Goal: Find specific page/section: Find specific page/section

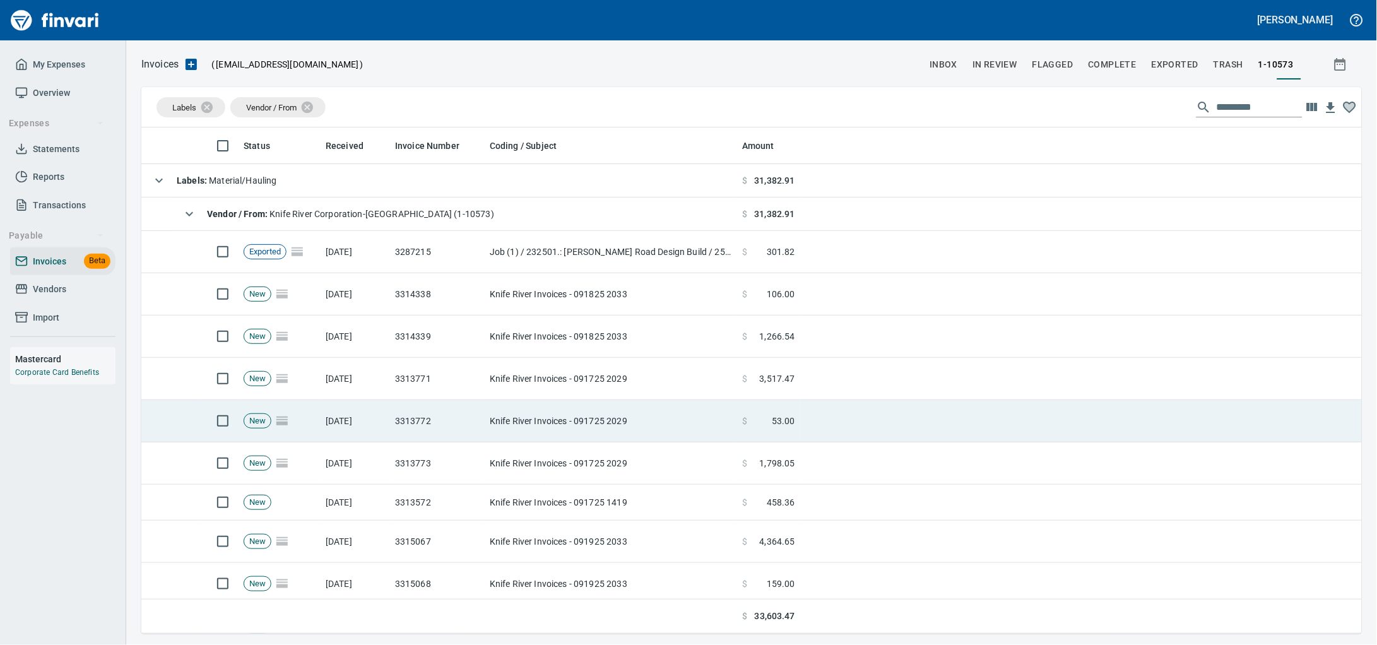
scroll to position [495, 1196]
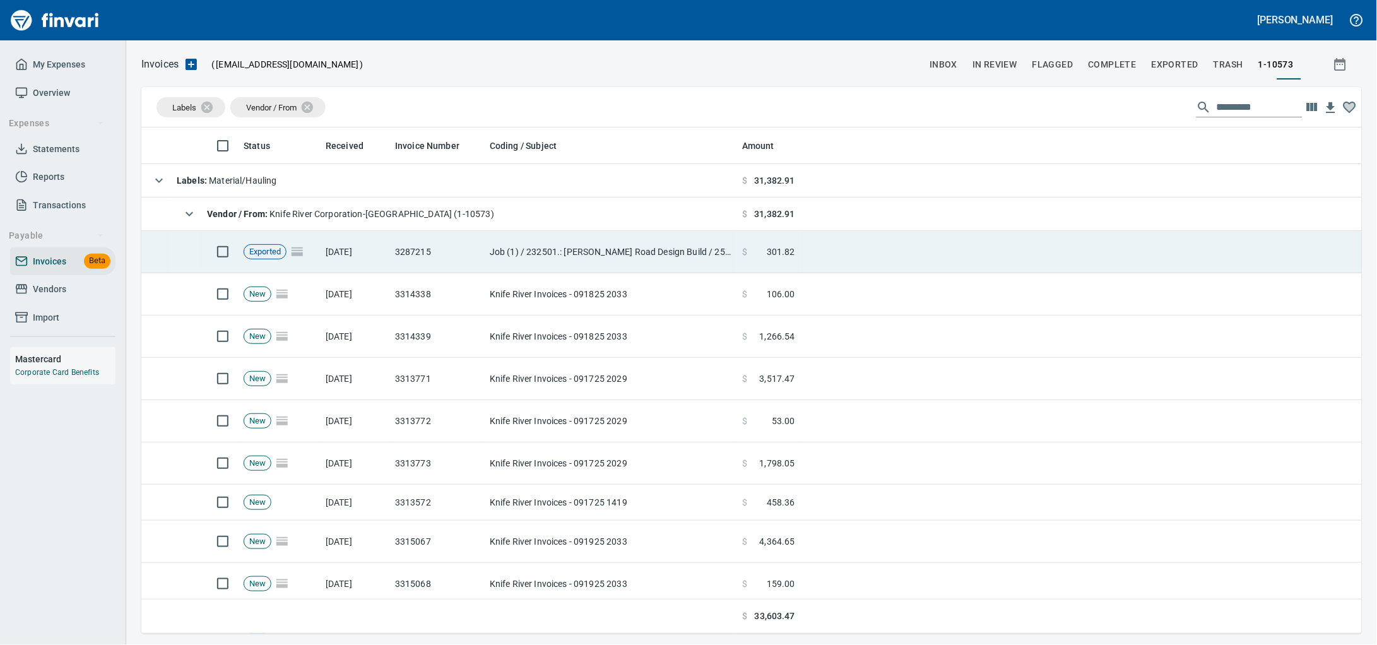
drag, startPoint x: 292, startPoint y: 252, endPoint x: 344, endPoint y: 254, distance: 52.4
click at [286, 252] on span "Exported" at bounding box center [265, 252] width 42 height 12
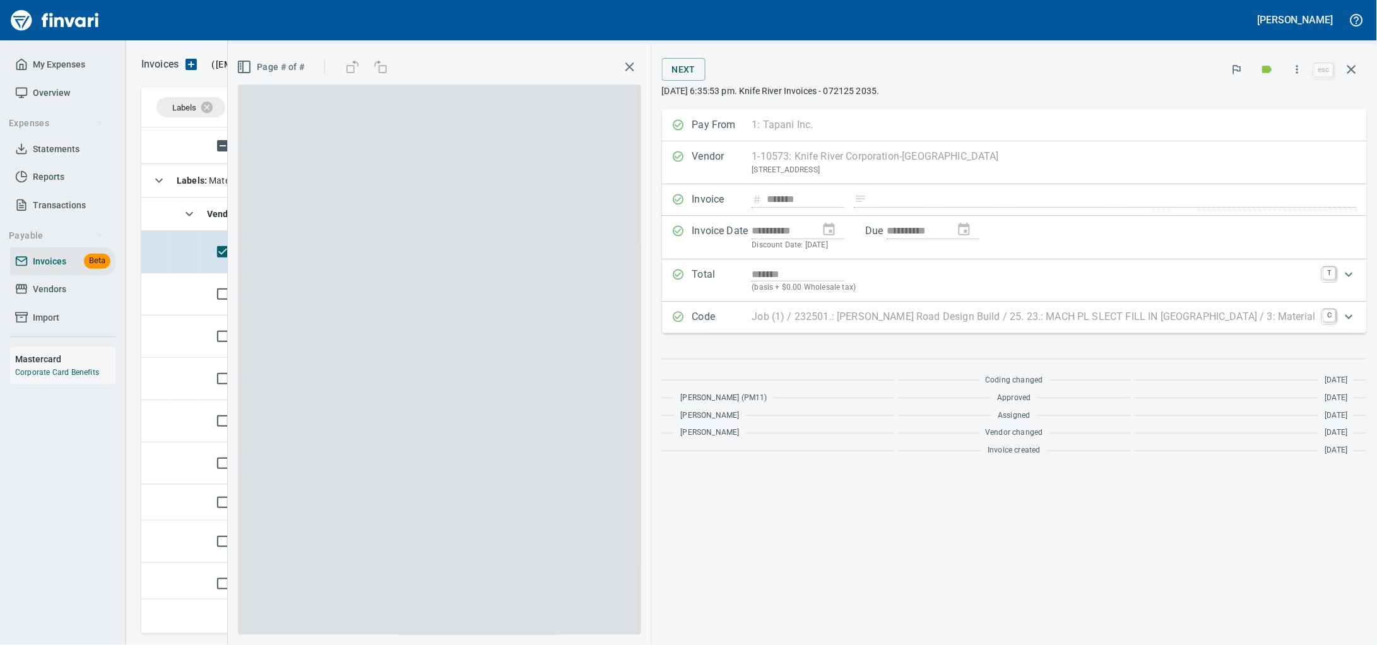
scroll to position [495, 1196]
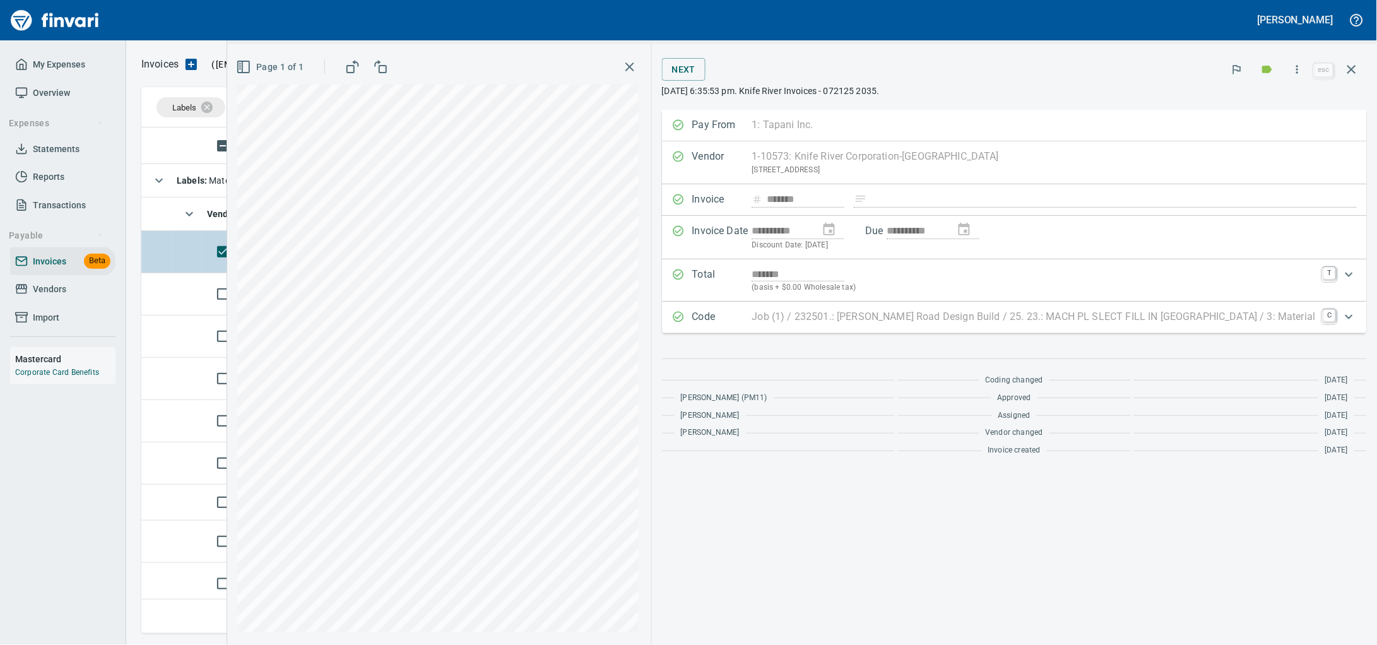
click at [191, 264] on td at bounding box center [187, 252] width 30 height 42
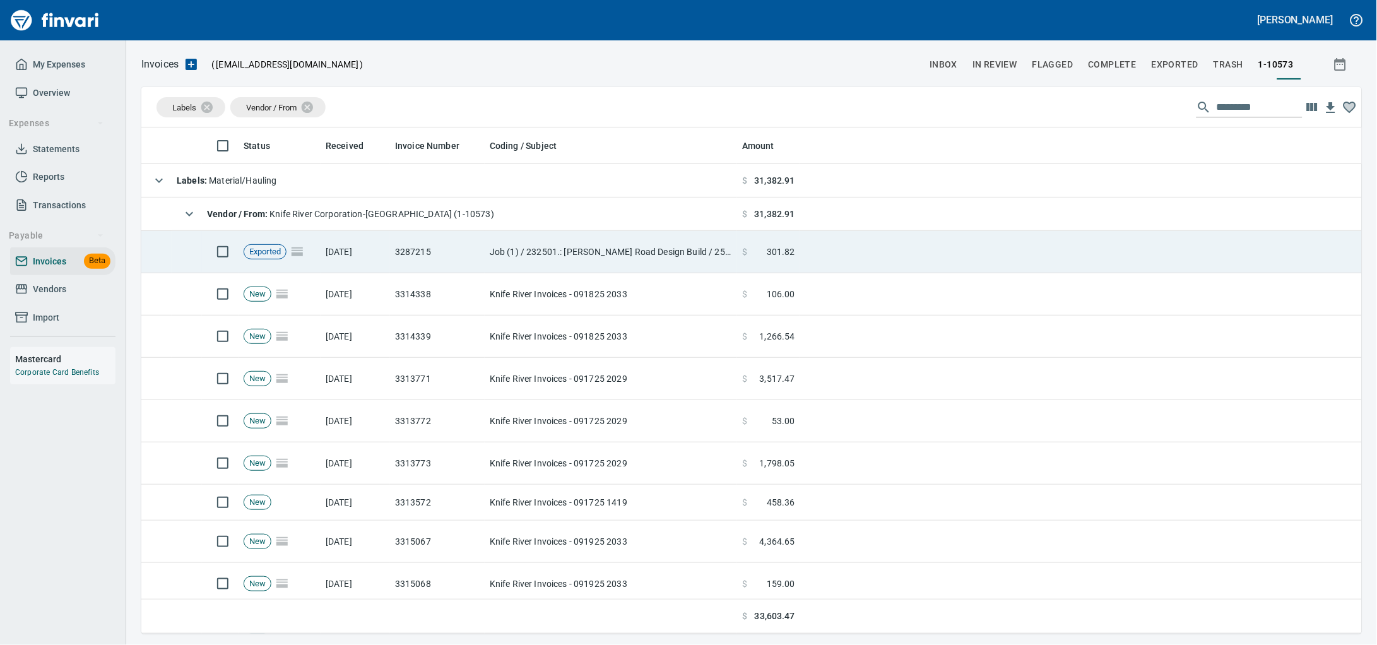
click at [511, 261] on td "Job (1) / 232501.: [PERSON_NAME] Road Design Build / 25. 23.: MACH PL SLECT FIL…" at bounding box center [611, 252] width 252 height 42
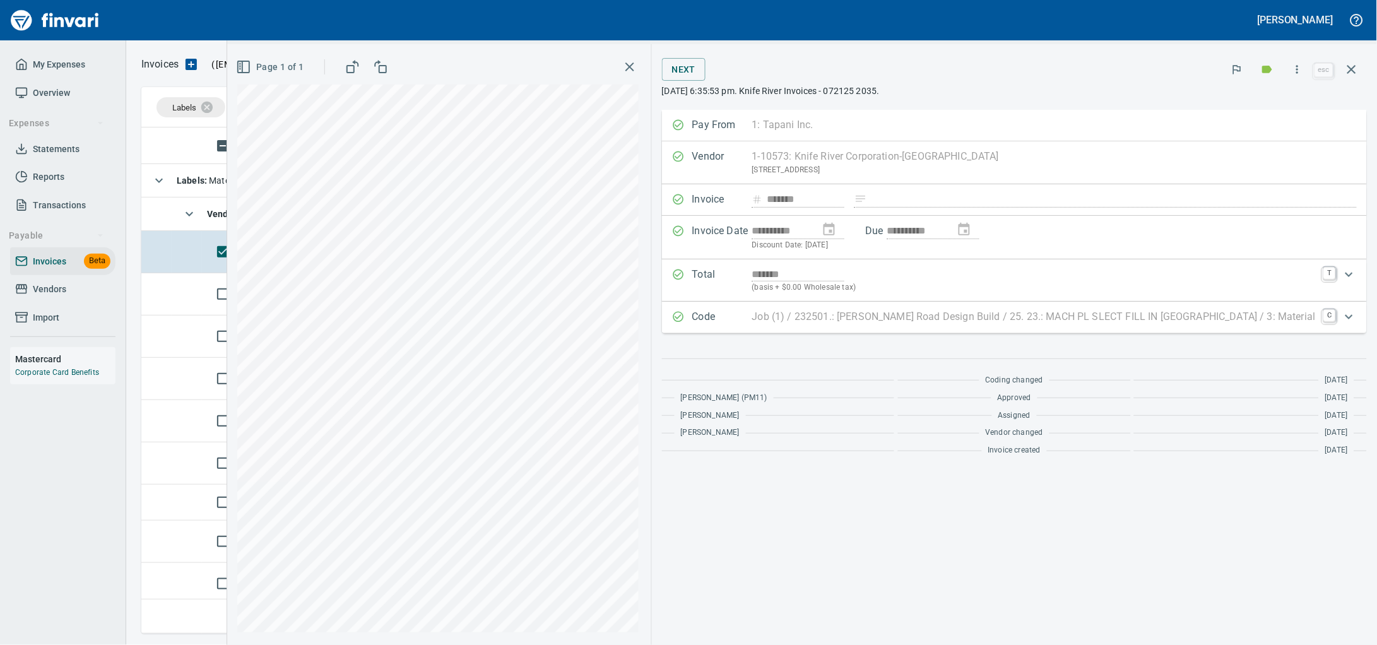
click at [1352, 77] on icon "button" at bounding box center [1351, 69] width 15 height 15
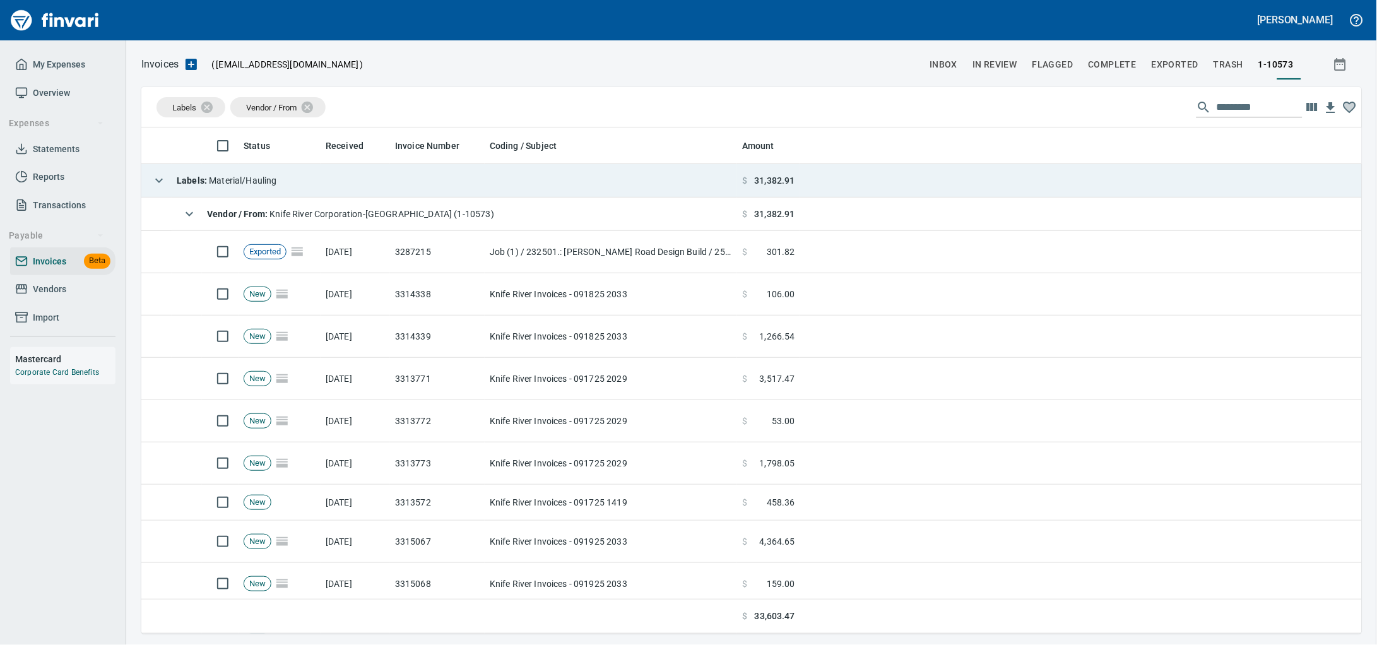
scroll to position [495, 1196]
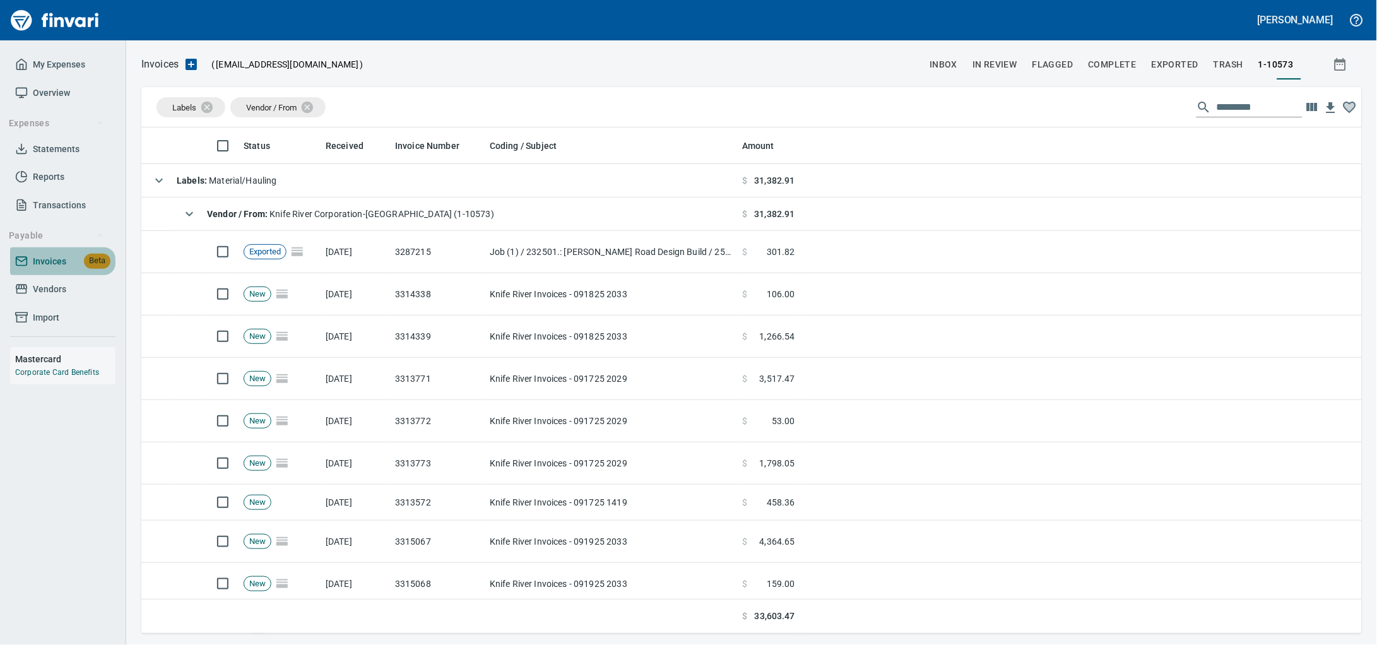
click at [23, 262] on polyline at bounding box center [21, 260] width 11 height 4
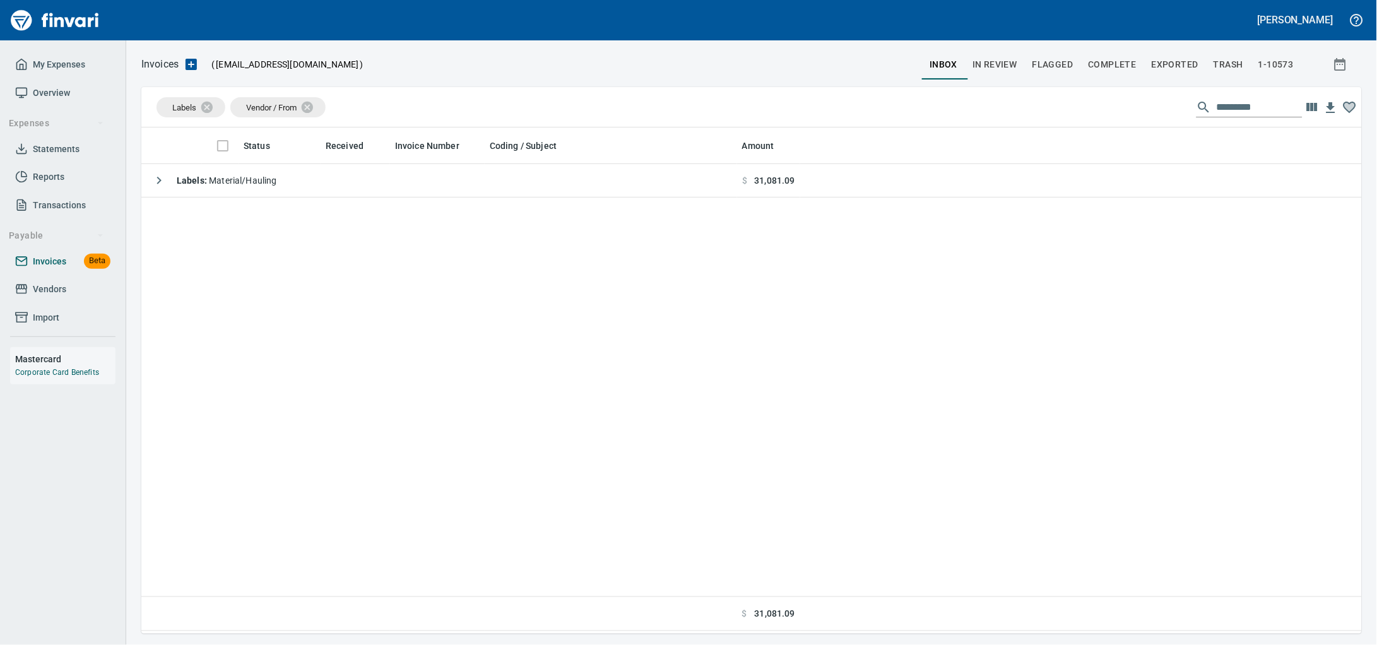
scroll to position [495, 1196]
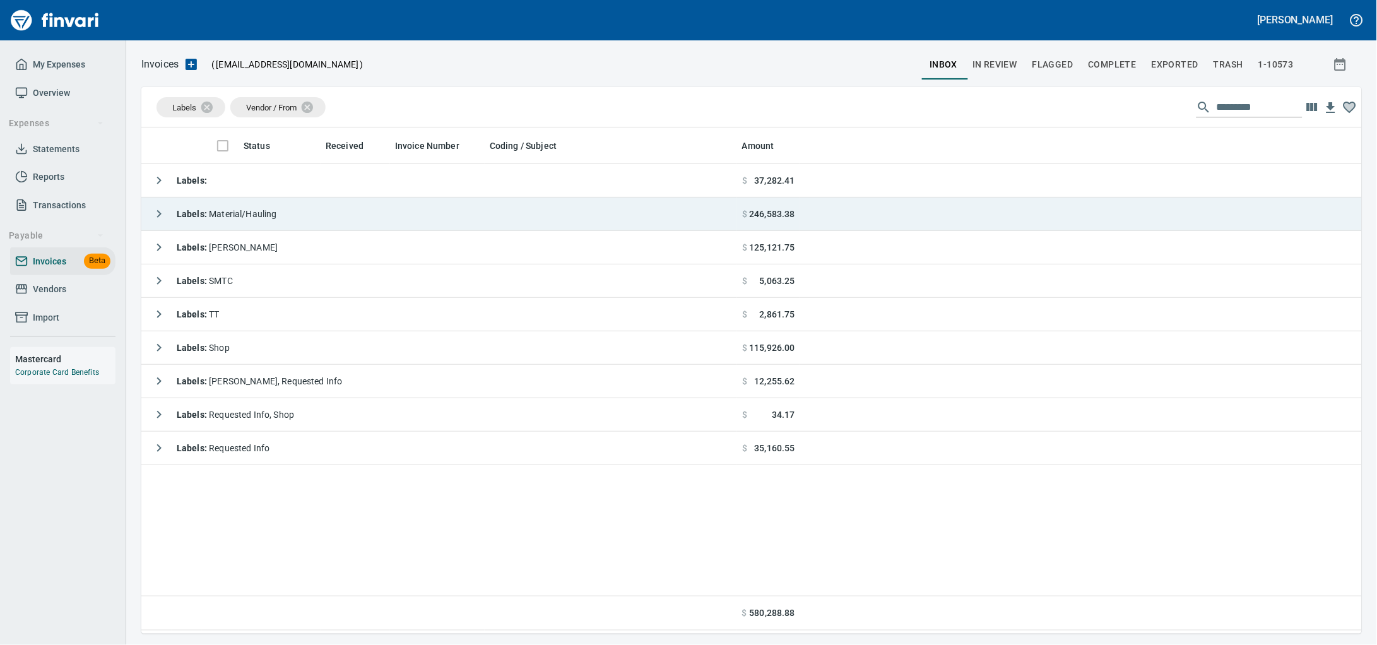
click at [246, 219] on span "Labels : Material/Hauling" at bounding box center [227, 214] width 100 height 10
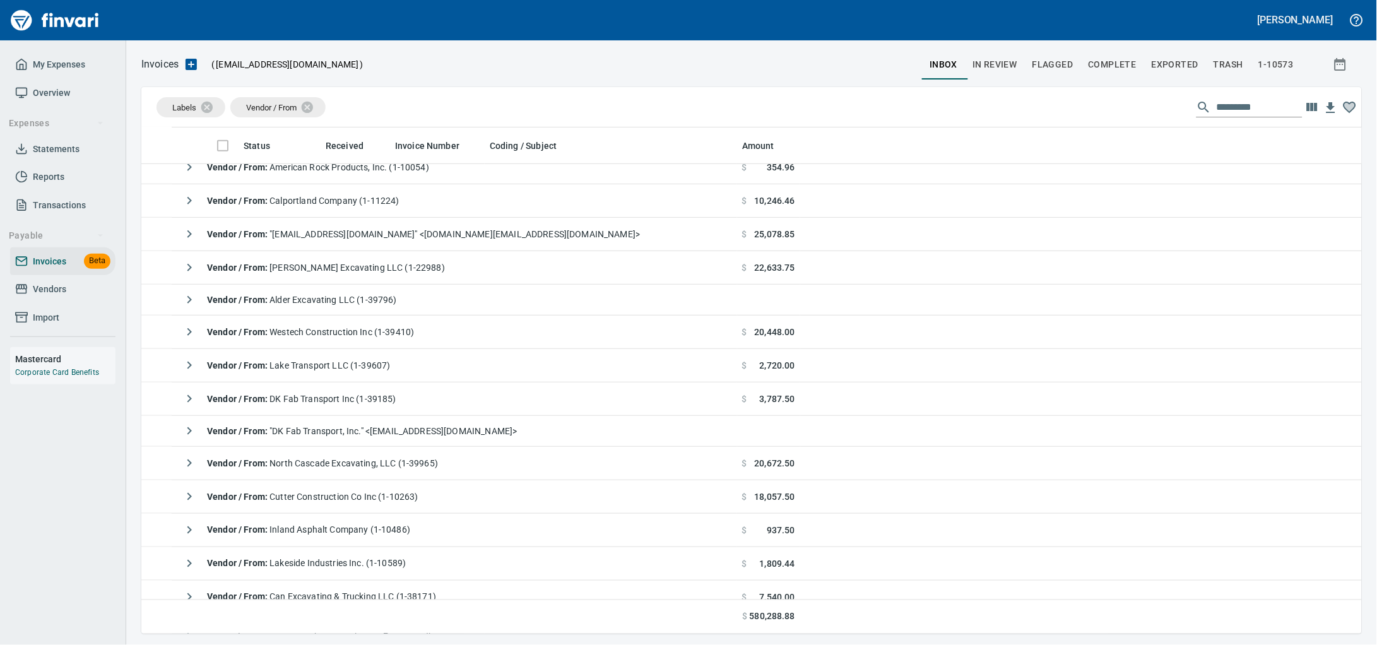
scroll to position [0, 0]
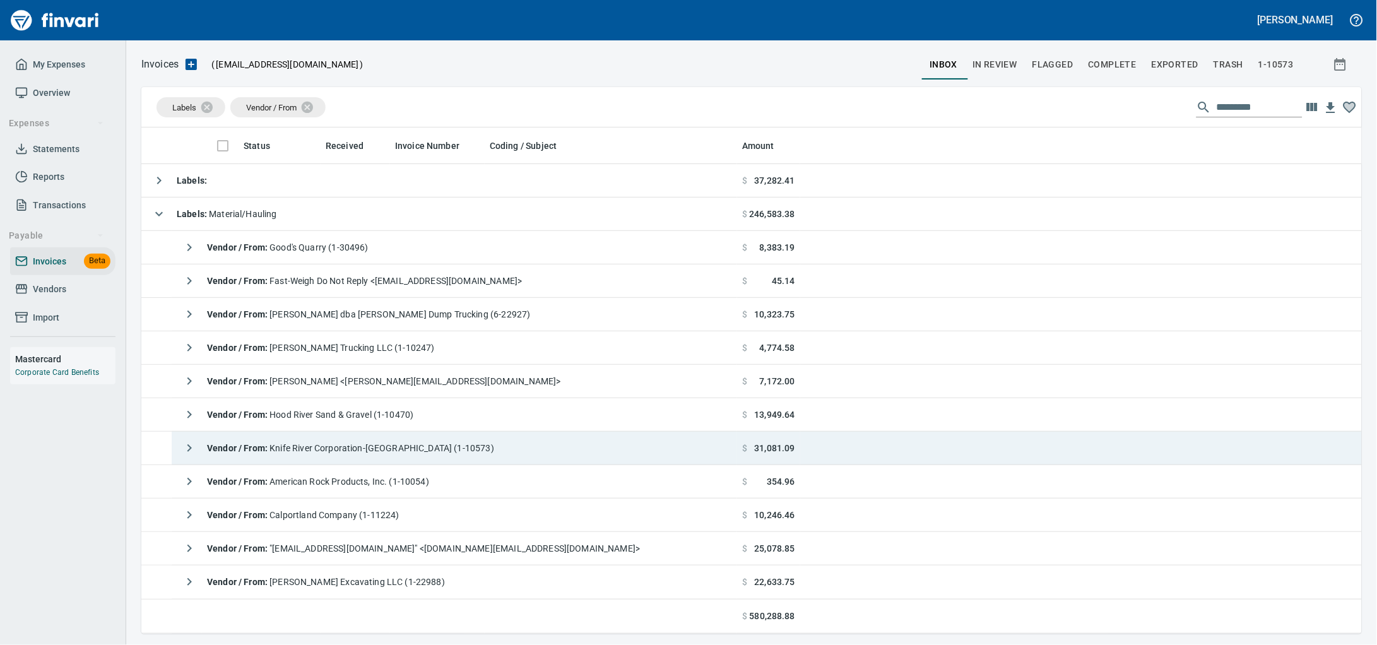
click at [374, 447] on span "Vendor / From : Knife River Corporation-[GEOGRAPHIC_DATA] (1-10573)" at bounding box center [350, 448] width 287 height 10
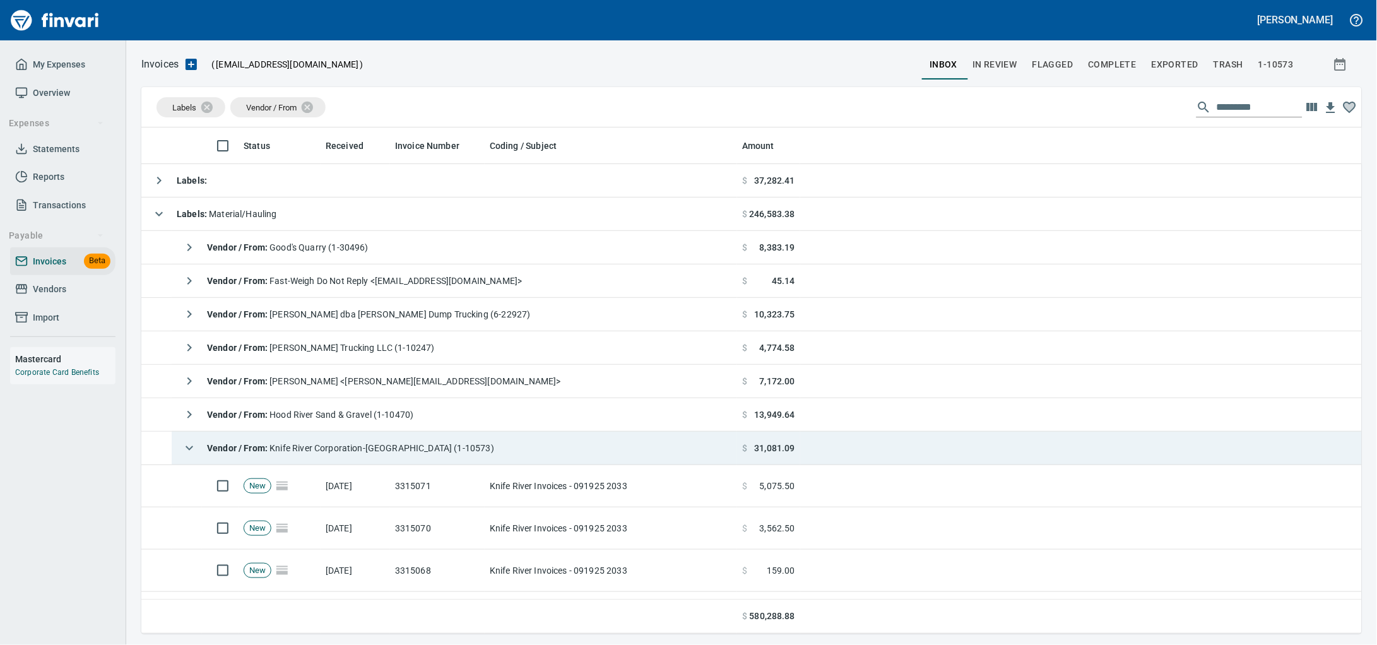
click at [389, 445] on span "Vendor / From : Knife River Corporation-[GEOGRAPHIC_DATA] (1-10573)" at bounding box center [350, 448] width 287 height 10
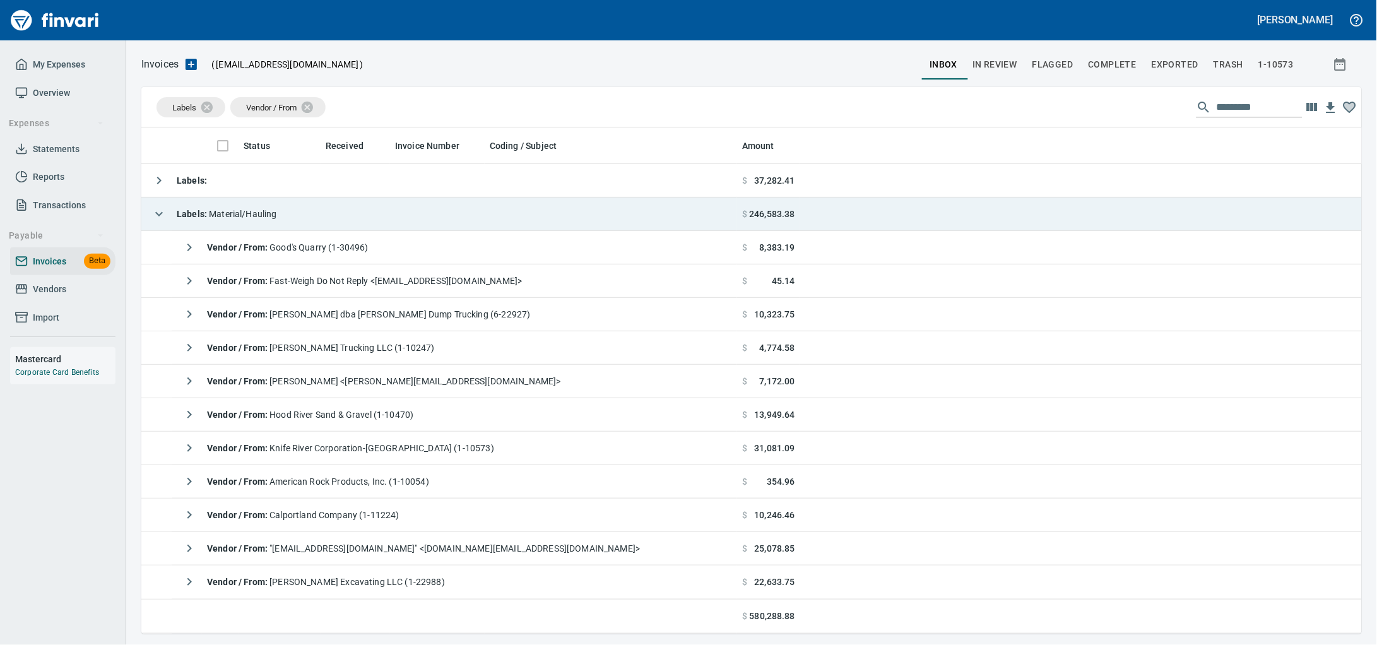
click at [370, 213] on td "Labels : Material/Hauling" at bounding box center [439, 213] width 596 height 33
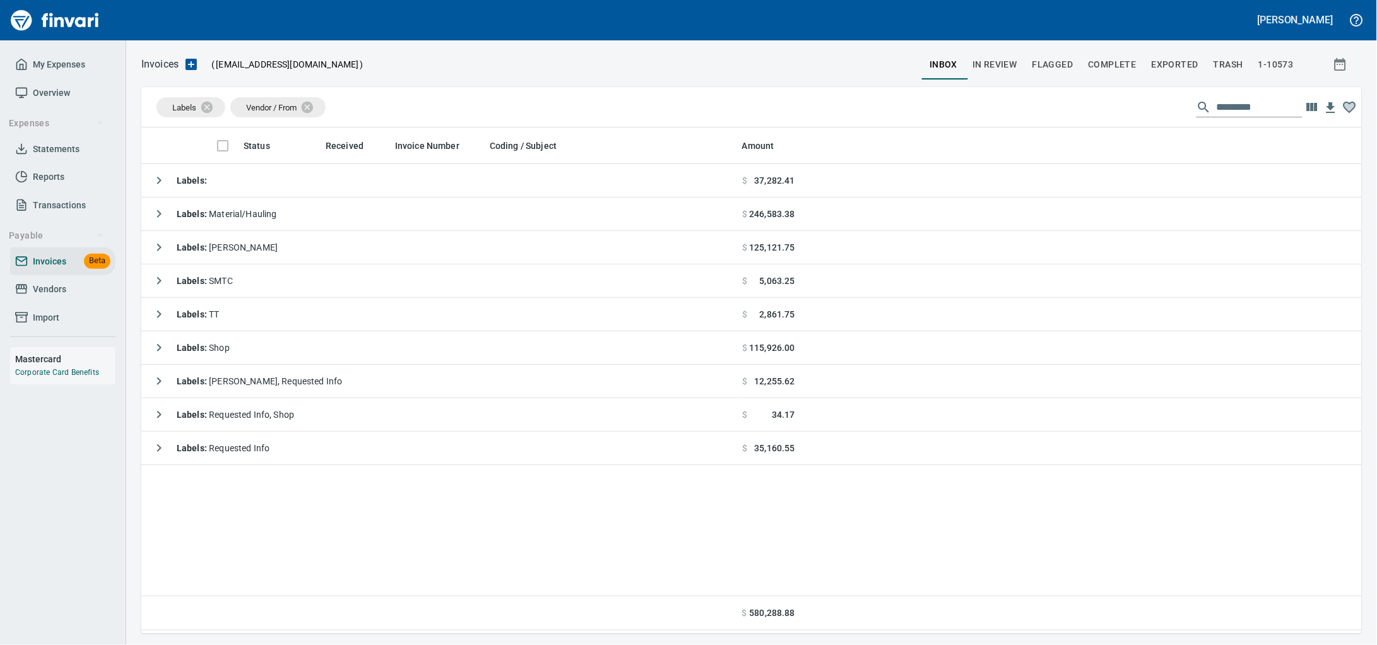
scroll to position [495, 1196]
